Goal: Transaction & Acquisition: Obtain resource

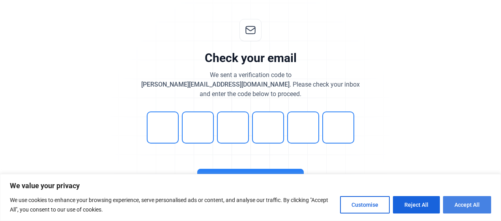
click at [459, 203] on button "Accept All" at bounding box center [467, 204] width 48 height 17
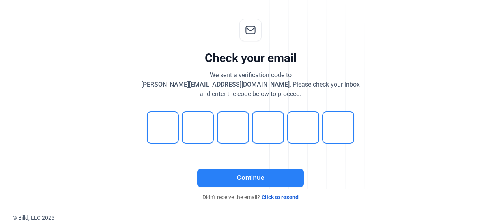
click at [235, 179] on button "Continue" at bounding box center [250, 178] width 107 height 18
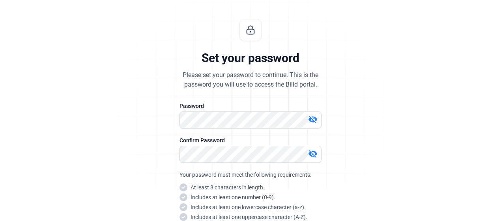
click at [234, 97] on div "Set your password Please set your password to continue. This is the password yo…" at bounding box center [251, 158] width 262 height 304
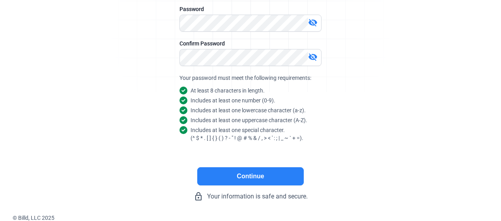
click at [244, 181] on button "Continue" at bounding box center [250, 176] width 107 height 18
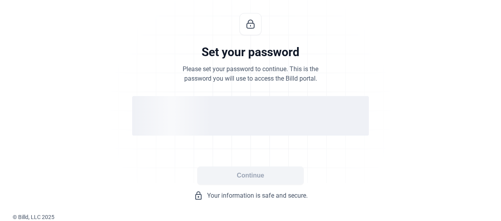
scroll to position [37, 0]
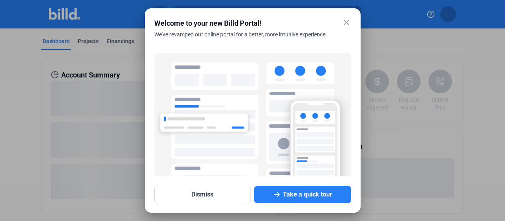
scroll to position [69, 0]
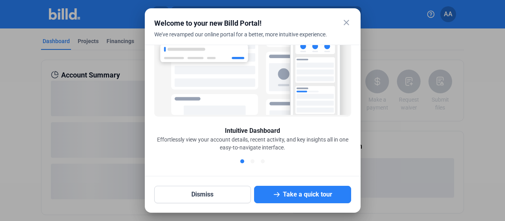
click at [343, 23] on mat-icon "close" at bounding box center [346, 22] width 9 height 9
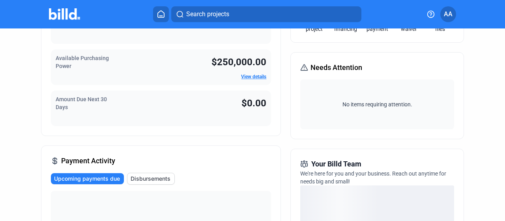
scroll to position [0, 0]
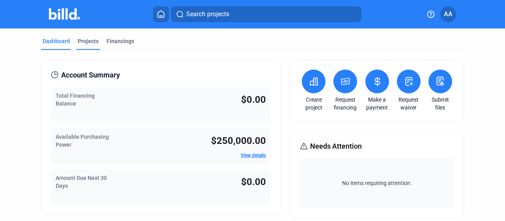
click at [79, 45] on div "Projects" at bounding box center [88, 41] width 21 height 8
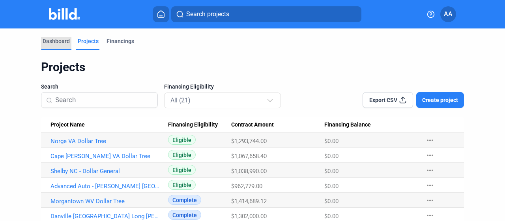
click at [58, 44] on div "Dashboard" at bounding box center [56, 41] width 27 height 8
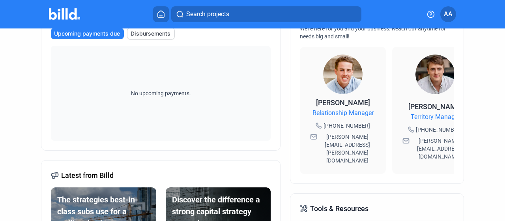
scroll to position [237, 0]
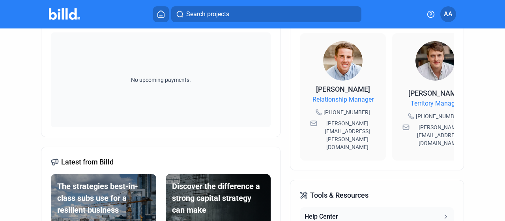
drag, startPoint x: 374, startPoint y: 139, endPoint x: 456, endPoint y: 142, distance: 82.2
click at [456, 142] on div "Your Billd Team We're here for you and your business. Reach out anytime for nee…" at bounding box center [377, 80] width 174 height 180
drag, startPoint x: 333, startPoint y: 139, endPoint x: 381, endPoint y: 141, distance: 48.2
click at [381, 141] on div "Your Billd Team We're here for you and your business. Reach out anytime for nee…" at bounding box center [377, 80] width 174 height 180
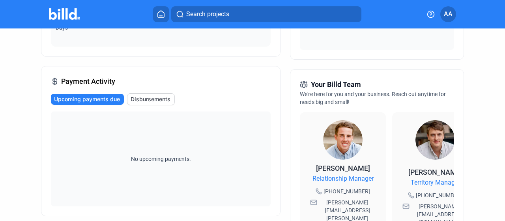
scroll to position [0, 0]
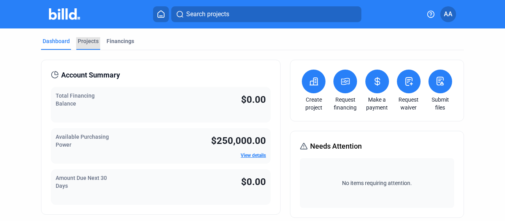
click at [88, 47] on div "Projects" at bounding box center [88, 43] width 24 height 13
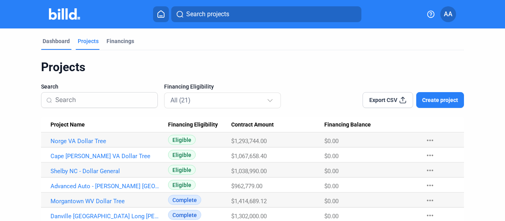
drag, startPoint x: 58, startPoint y: 42, endPoint x: 64, endPoint y: 41, distance: 5.9
click at [58, 41] on div "Dashboard" at bounding box center [56, 41] width 27 height 8
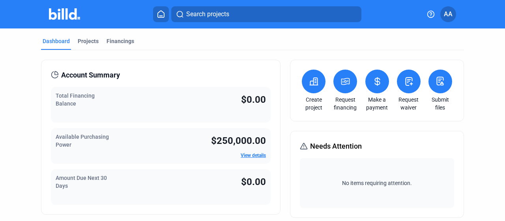
click at [340, 86] on button at bounding box center [346, 81] width 24 height 24
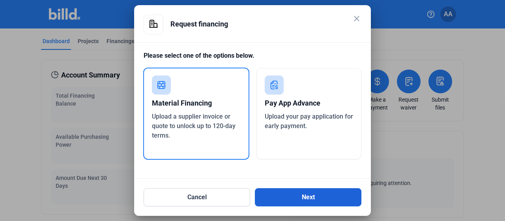
click at [297, 200] on button "Next" at bounding box center [308, 197] width 107 height 18
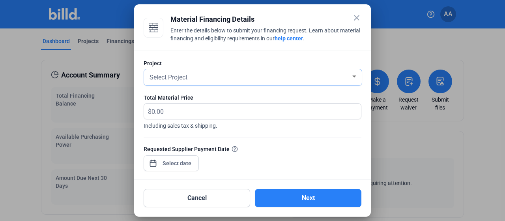
click at [174, 79] on span "Select Project" at bounding box center [169, 77] width 38 height 8
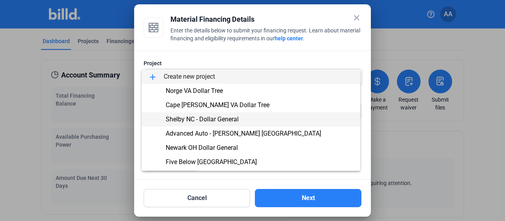
click at [227, 118] on span "Shelby NC - Dollar General" at bounding box center [202, 119] width 73 height 8
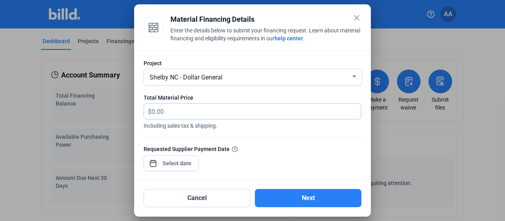
click at [225, 113] on input "text" at bounding box center [252, 110] width 201 height 15
click at [171, 164] on div "close Material Financing Details Enter the details below to submit your financi…" at bounding box center [252, 110] width 505 height 221
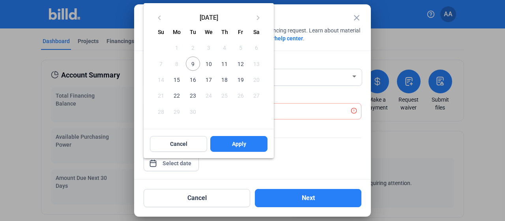
click at [302, 134] on div at bounding box center [252, 110] width 505 height 221
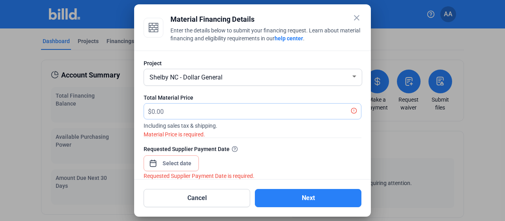
click at [250, 107] on input "text" at bounding box center [252, 110] width 201 height 15
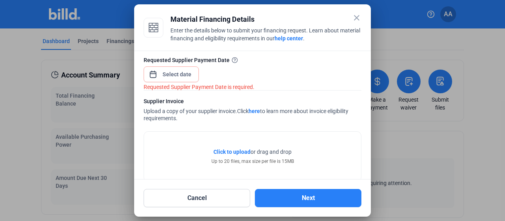
scroll to position [103, 0]
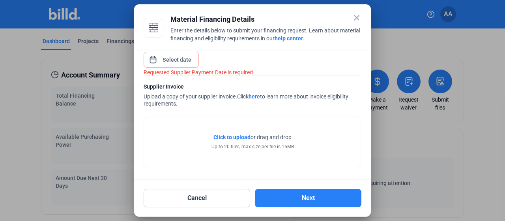
click at [355, 17] on mat-icon "close" at bounding box center [356, 17] width 9 height 9
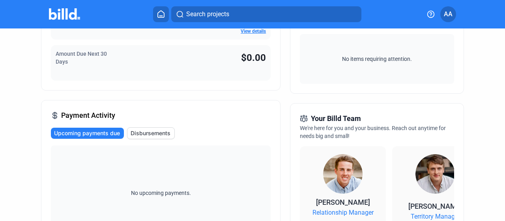
scroll to position [0, 0]
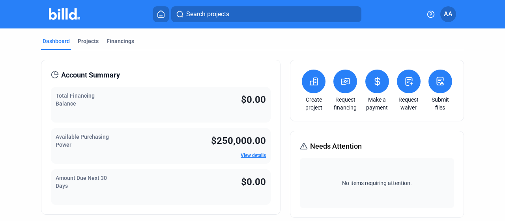
click at [451, 14] on span "AA" at bounding box center [448, 13] width 9 height 9
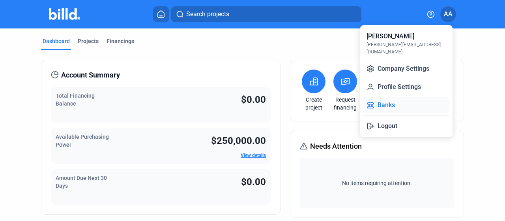
click at [404, 100] on button "Banks" at bounding box center [407, 105] width 86 height 16
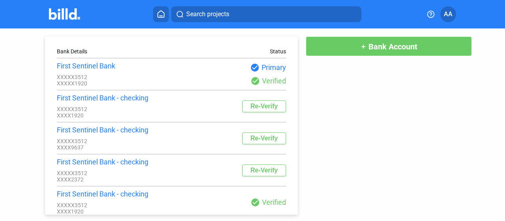
click at [162, 14] on icon at bounding box center [161, 14] width 8 height 8
